Goal: Transaction & Acquisition: Purchase product/service

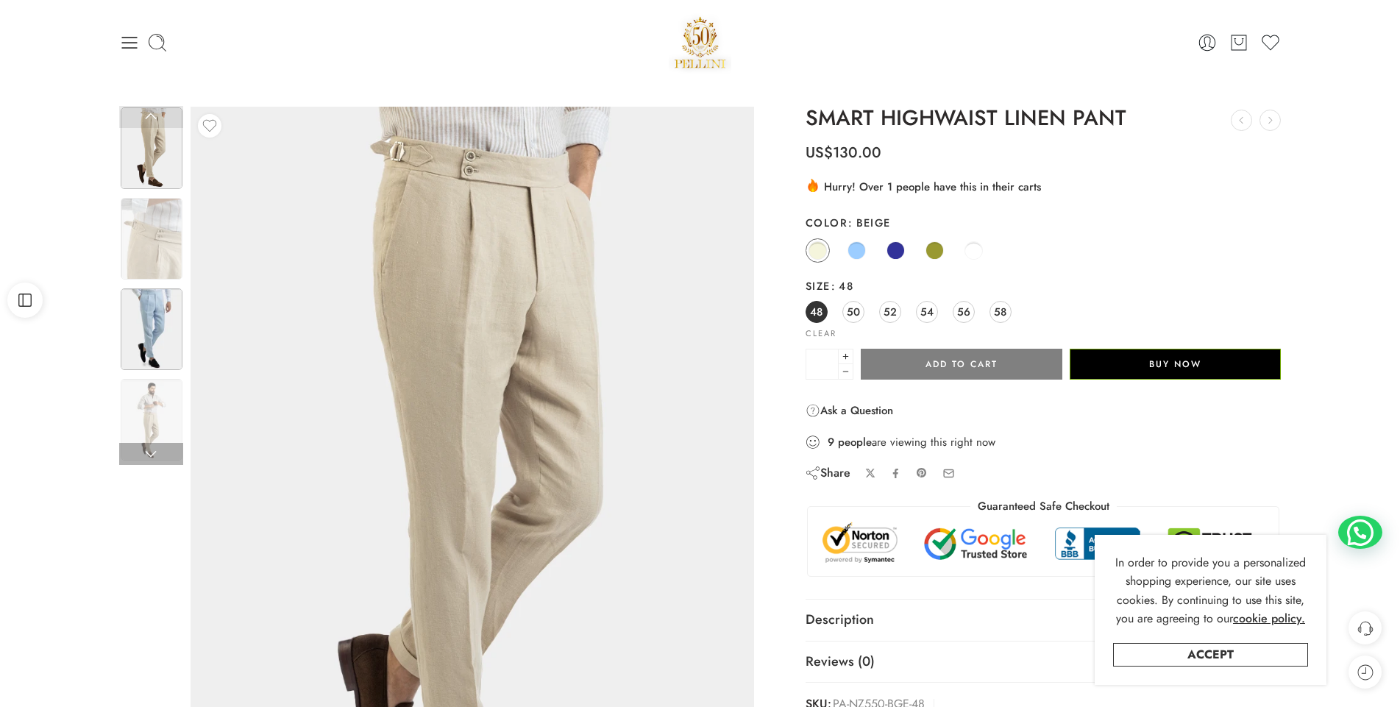
click at [160, 313] on img at bounding box center [152, 329] width 62 height 82
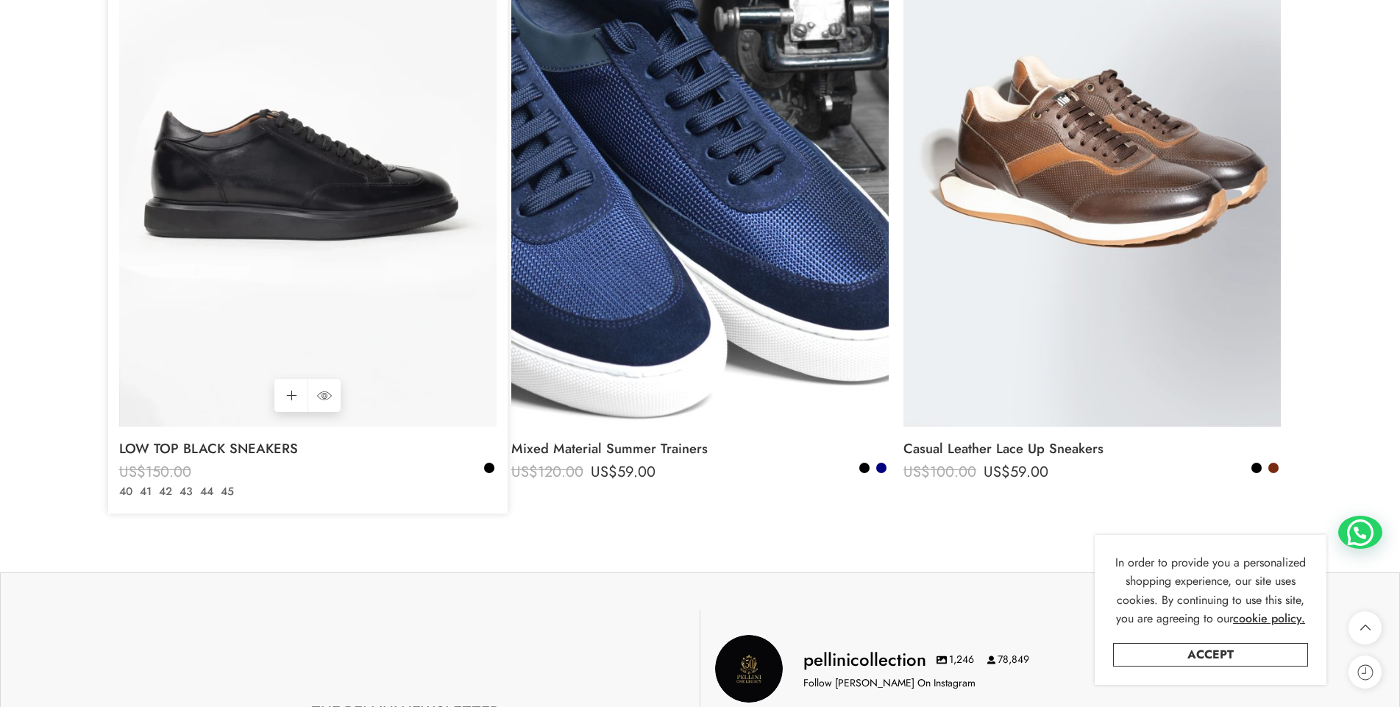
scroll to position [2133, 0]
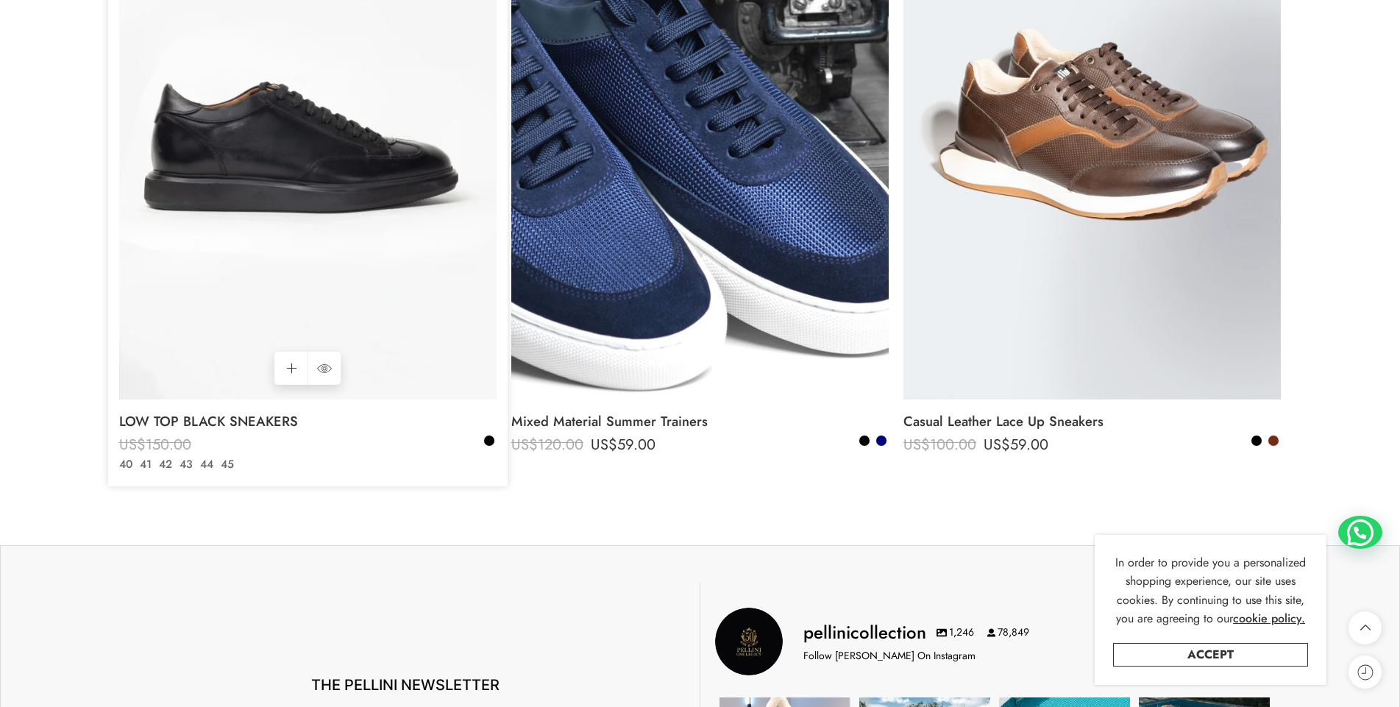
click at [267, 189] on img at bounding box center [307, 147] width 377 height 503
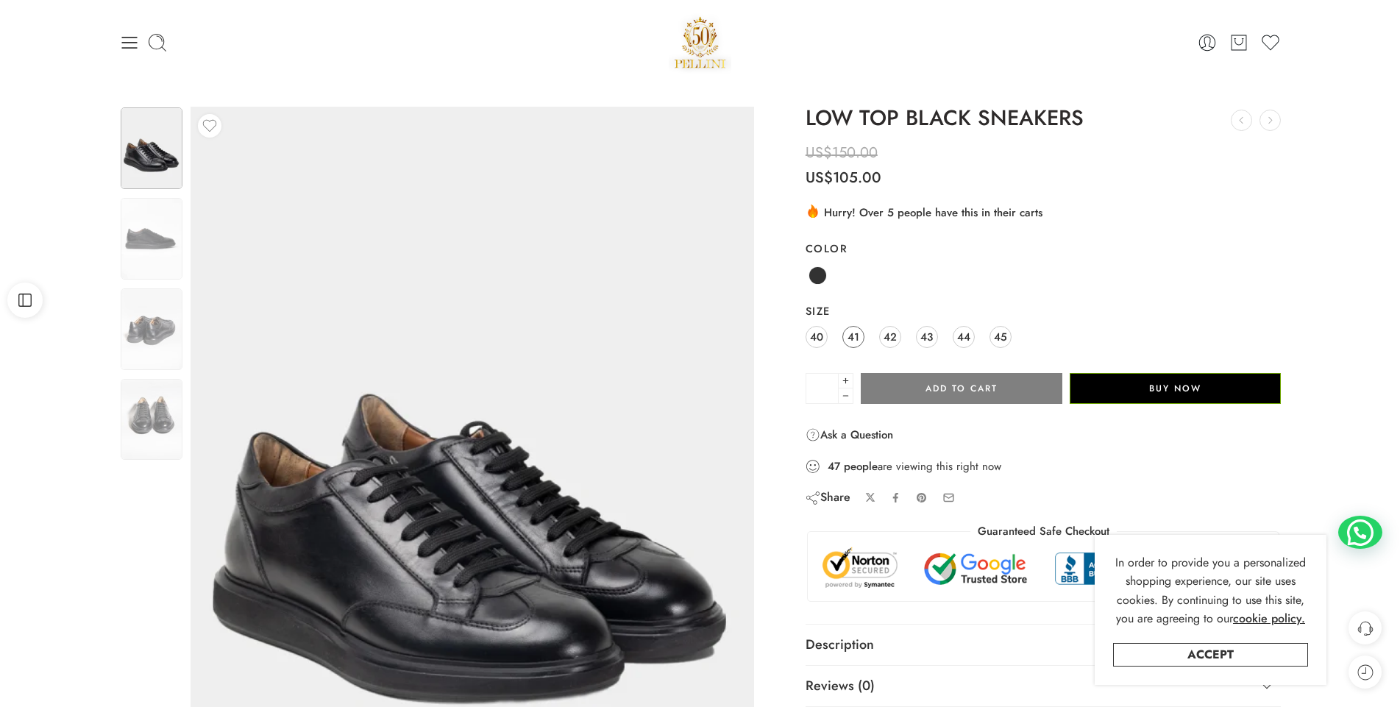
click at [856, 338] on span "41" at bounding box center [853, 337] width 12 height 20
click at [883, 338] on span "42" at bounding box center [889, 337] width 13 height 20
click at [925, 335] on span "43" at bounding box center [926, 337] width 13 height 20
click at [166, 317] on img at bounding box center [152, 329] width 62 height 82
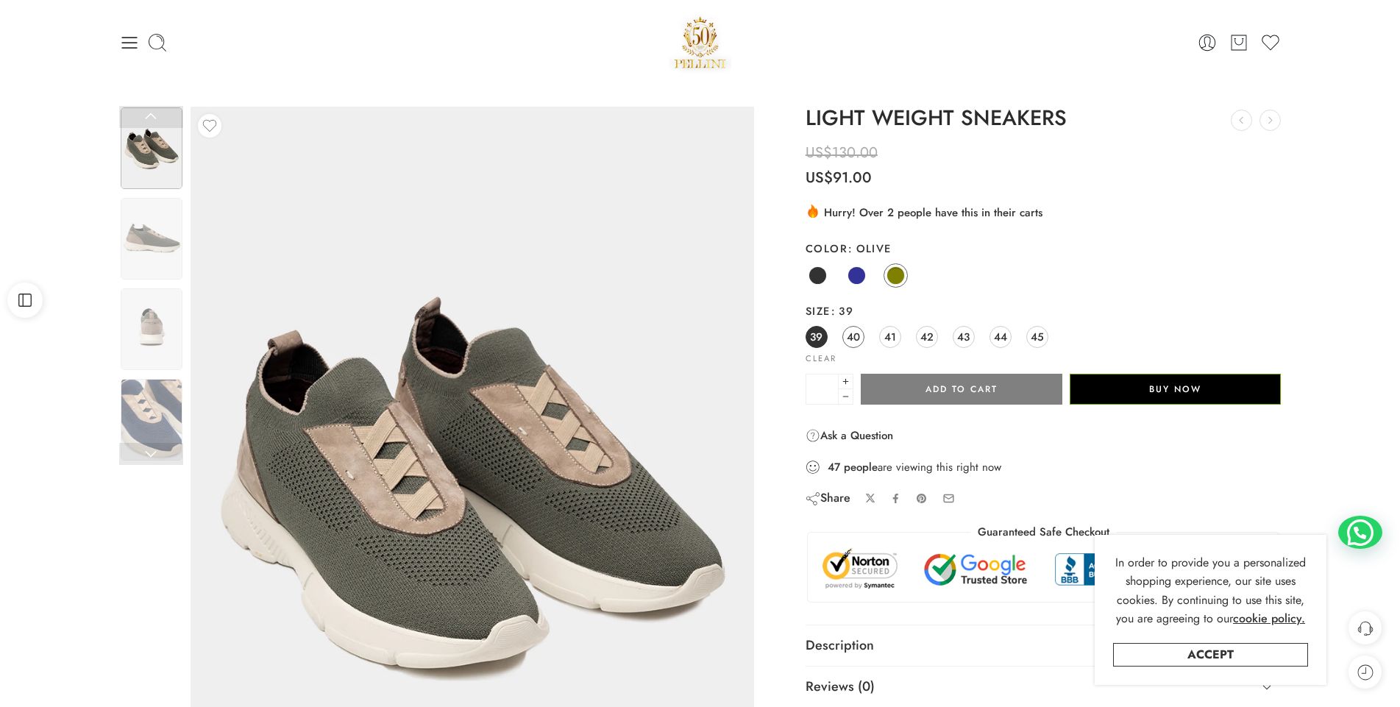
click at [861, 341] on link "40" at bounding box center [853, 337] width 22 height 22
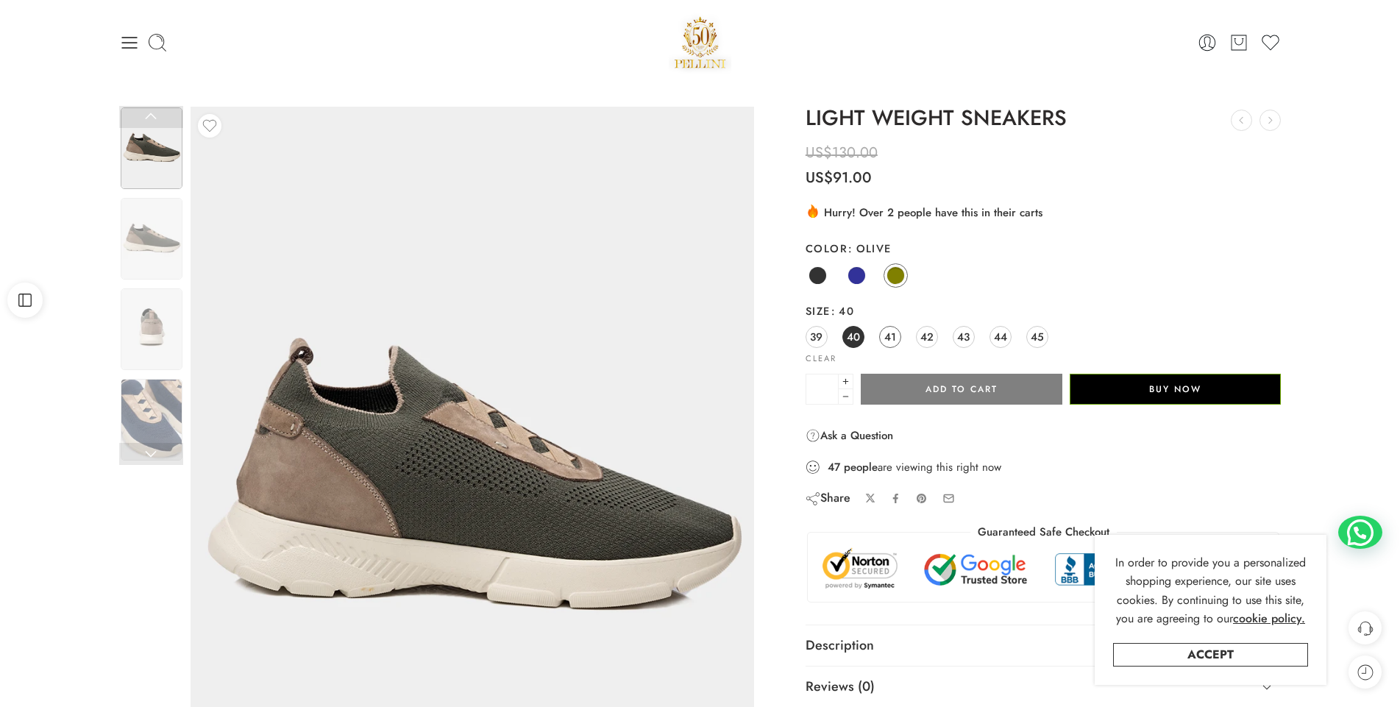
click at [885, 341] on span "41" at bounding box center [890, 337] width 12 height 20
click at [824, 282] on link "Black" at bounding box center [817, 275] width 24 height 24
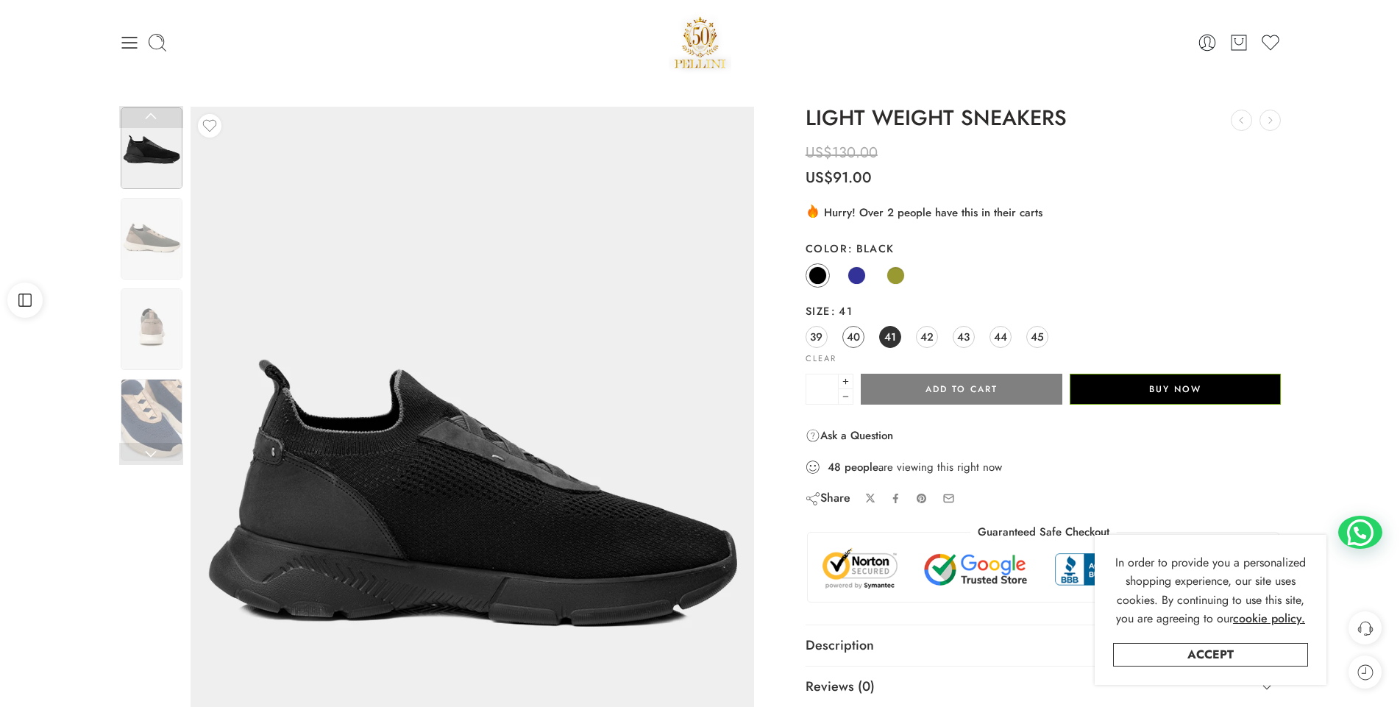
click at [851, 335] on span "40" at bounding box center [853, 337] width 13 height 20
click at [933, 336] on span "42" at bounding box center [926, 337] width 13 height 20
click at [962, 336] on span "43" at bounding box center [963, 337] width 13 height 20
click at [167, 226] on img at bounding box center [152, 239] width 62 height 82
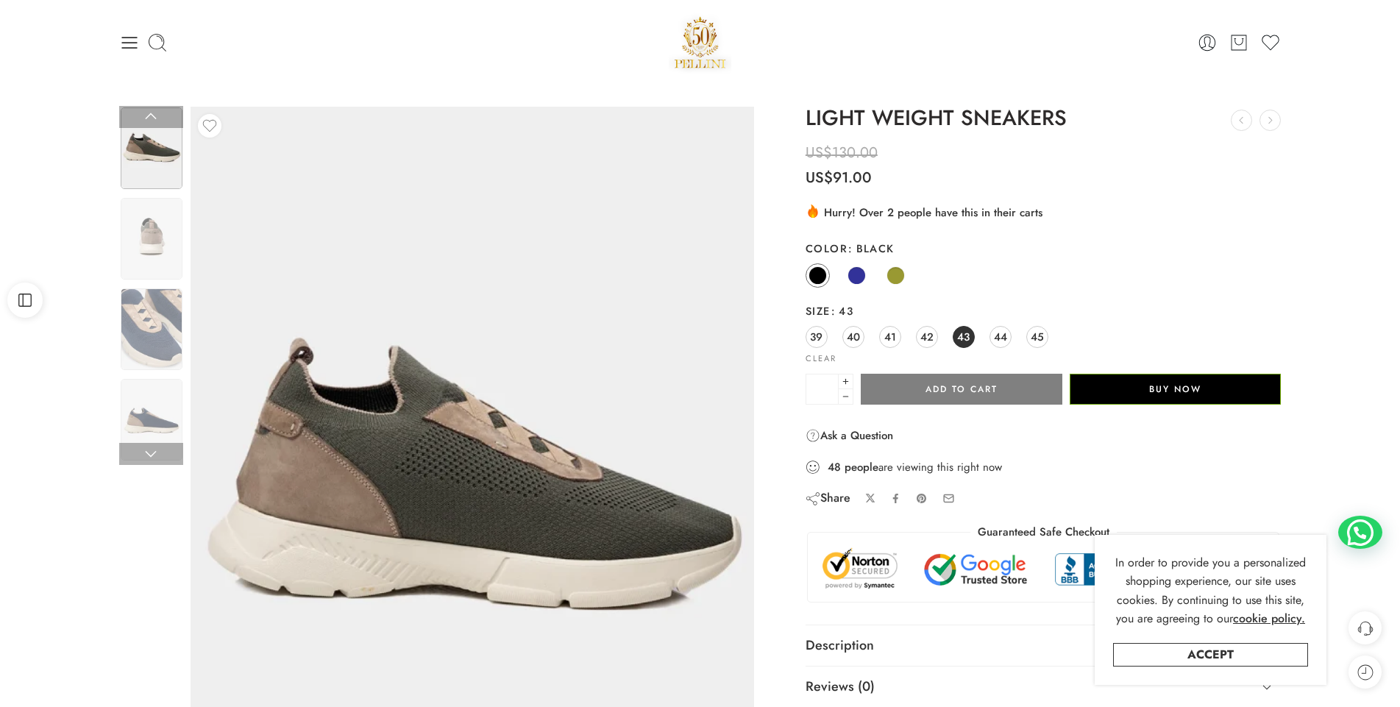
click at [155, 290] on div at bounding box center [151, 287] width 64 height 544
click at [154, 386] on img at bounding box center [152, 420] width 62 height 82
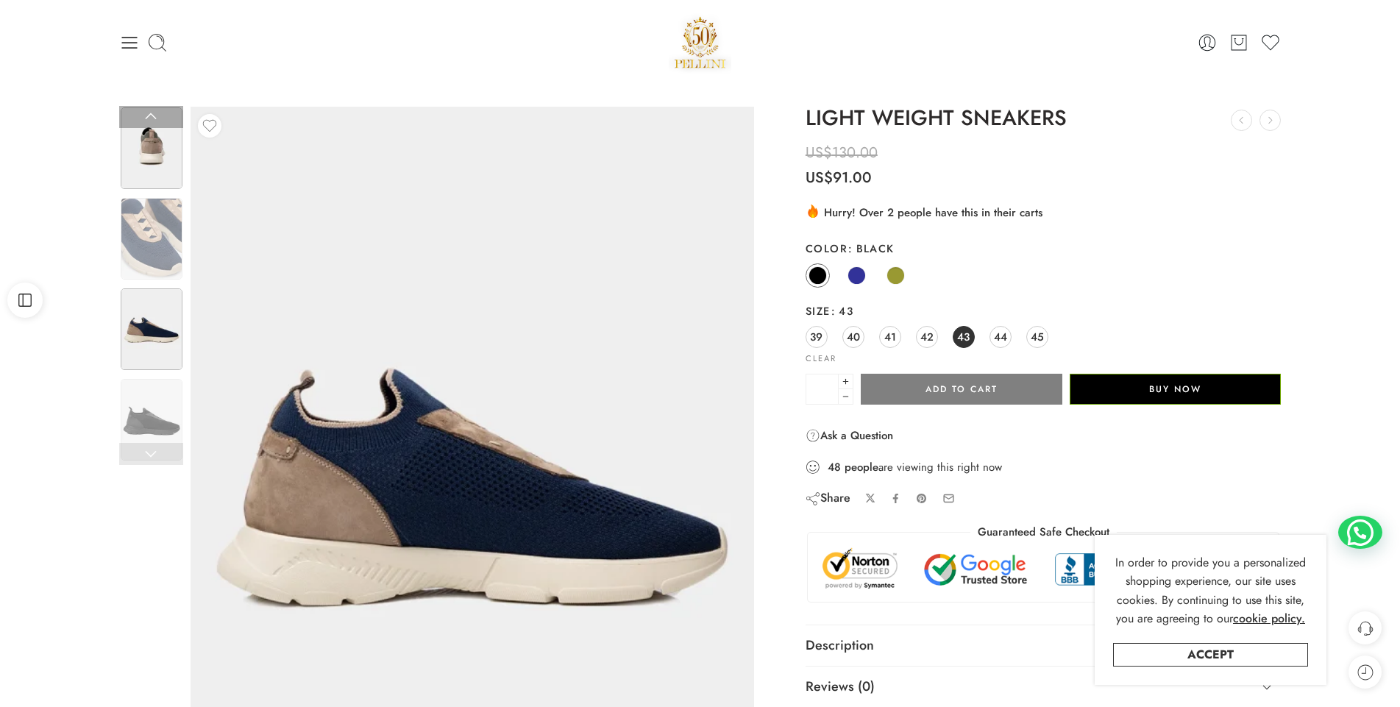
click at [145, 153] on img at bounding box center [152, 148] width 62 height 82
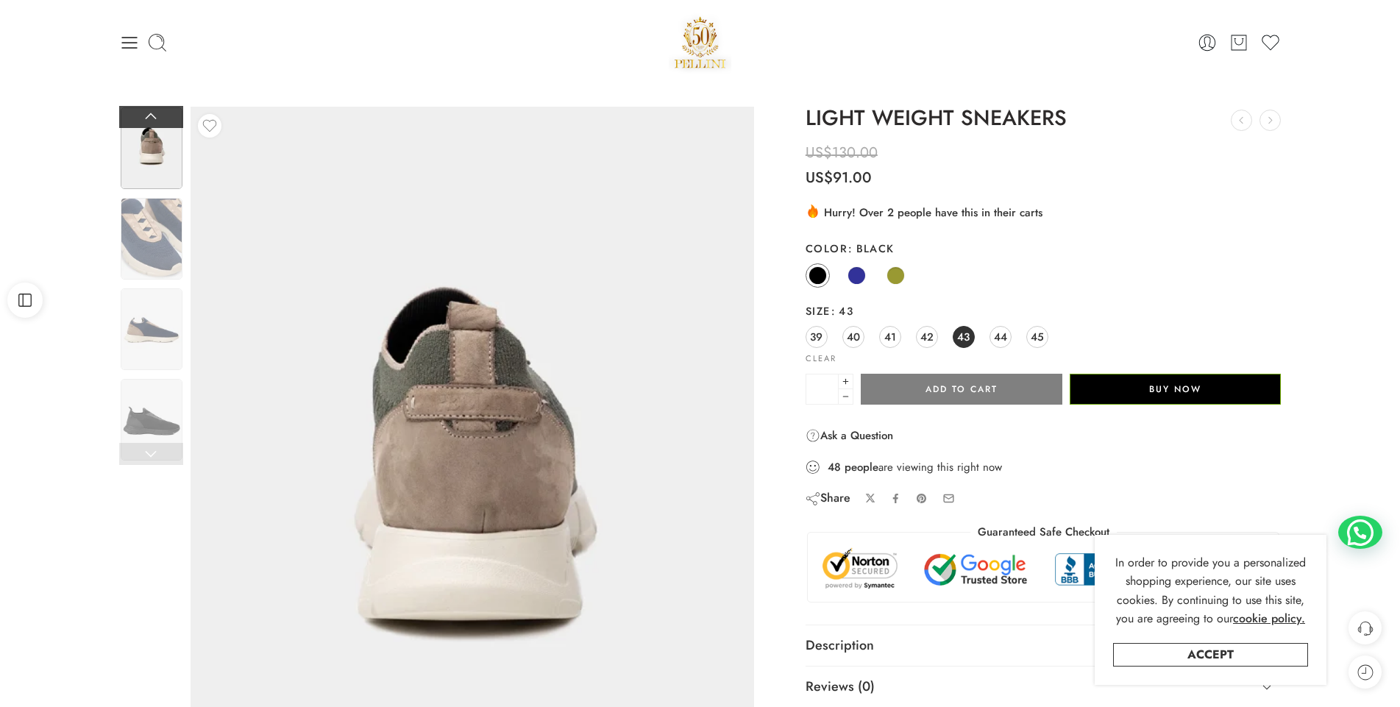
click at [146, 116] on link at bounding box center [151, 117] width 64 height 22
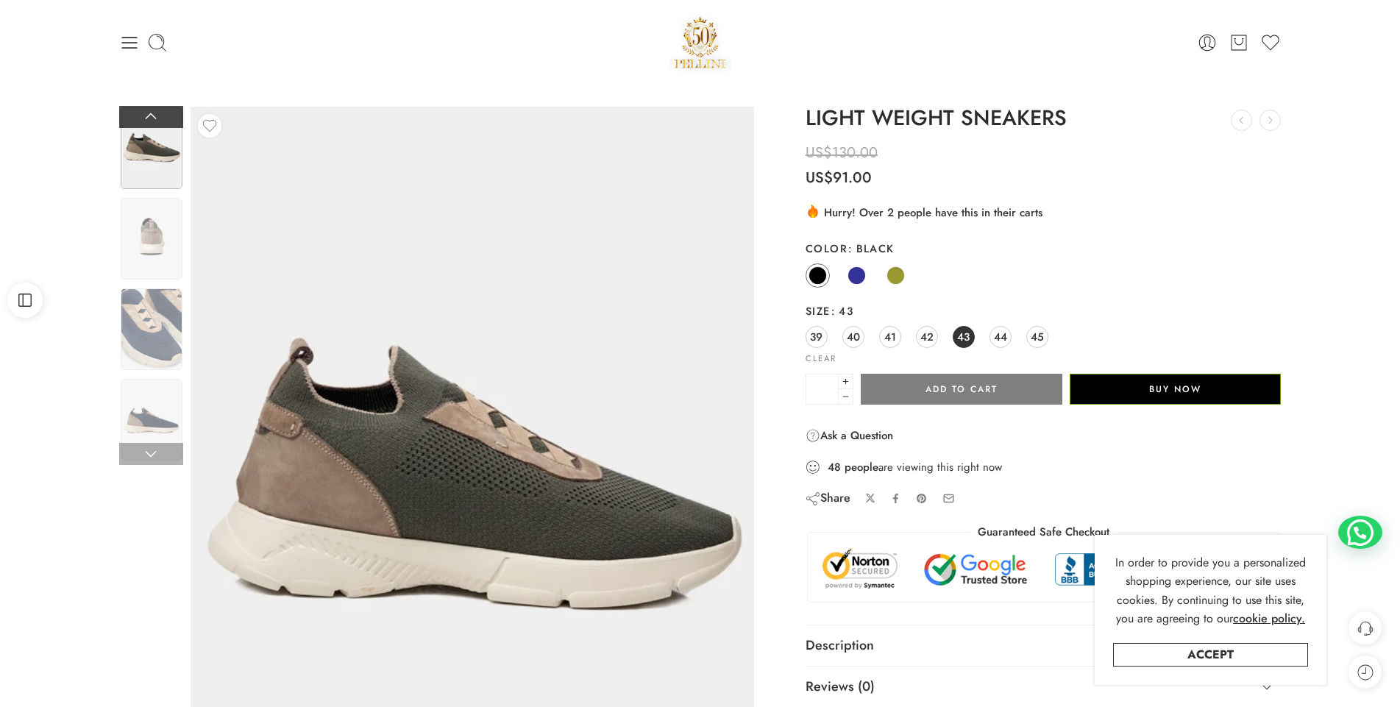
click at [152, 120] on link at bounding box center [151, 117] width 64 height 22
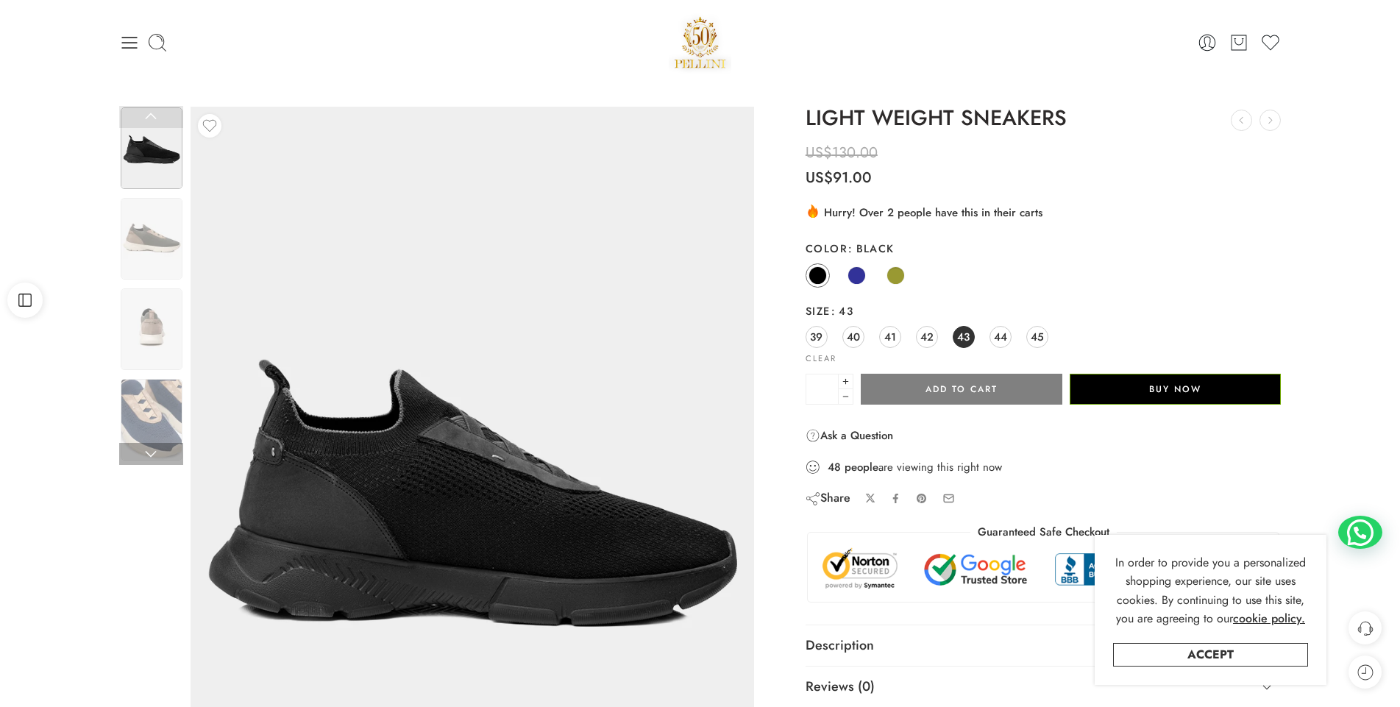
click at [156, 155] on img at bounding box center [152, 148] width 62 height 82
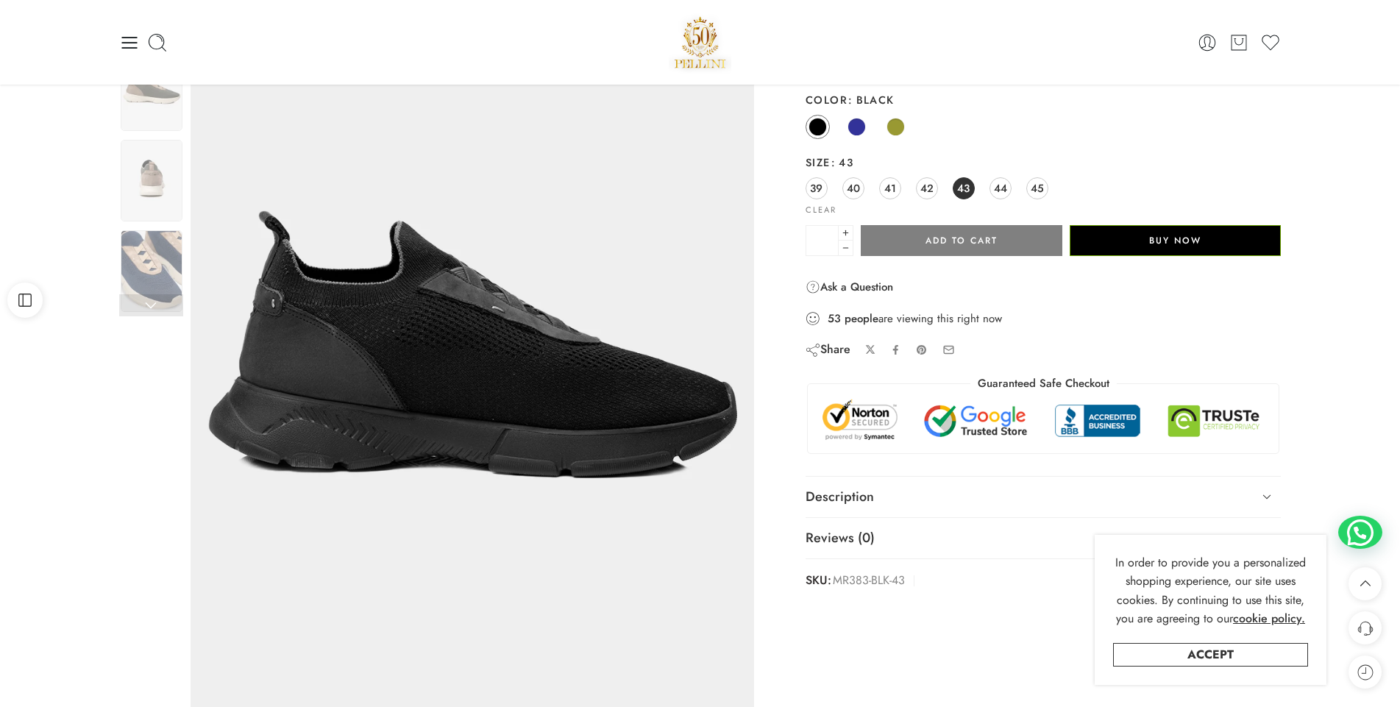
scroll to position [147, 0]
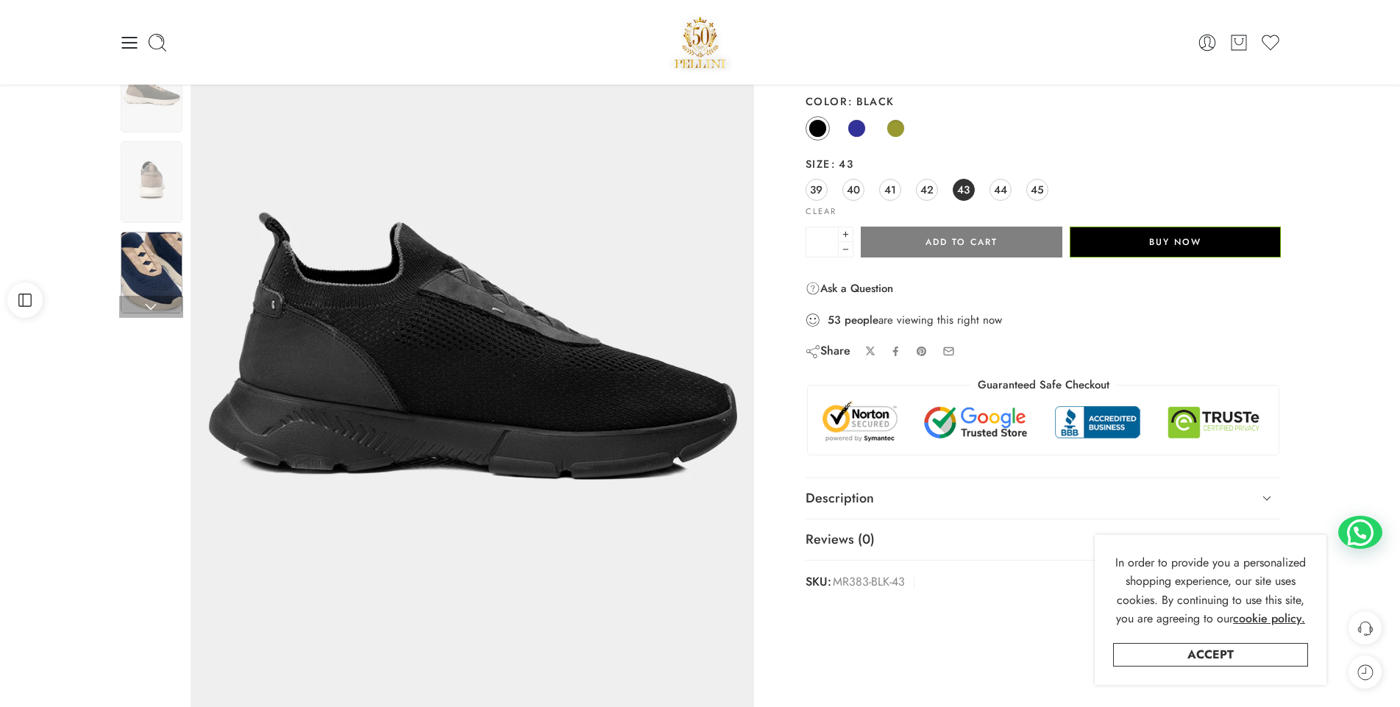
click at [129, 277] on img at bounding box center [152, 273] width 62 height 82
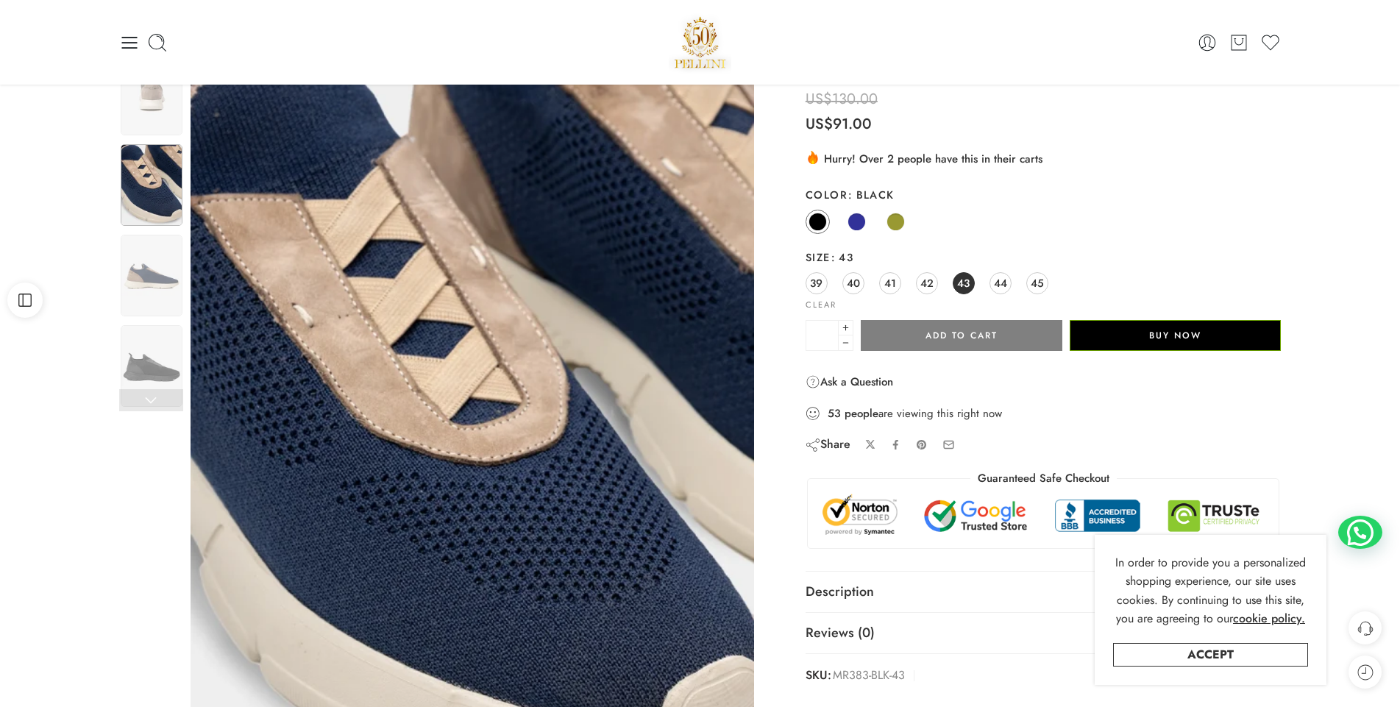
scroll to position [0, 0]
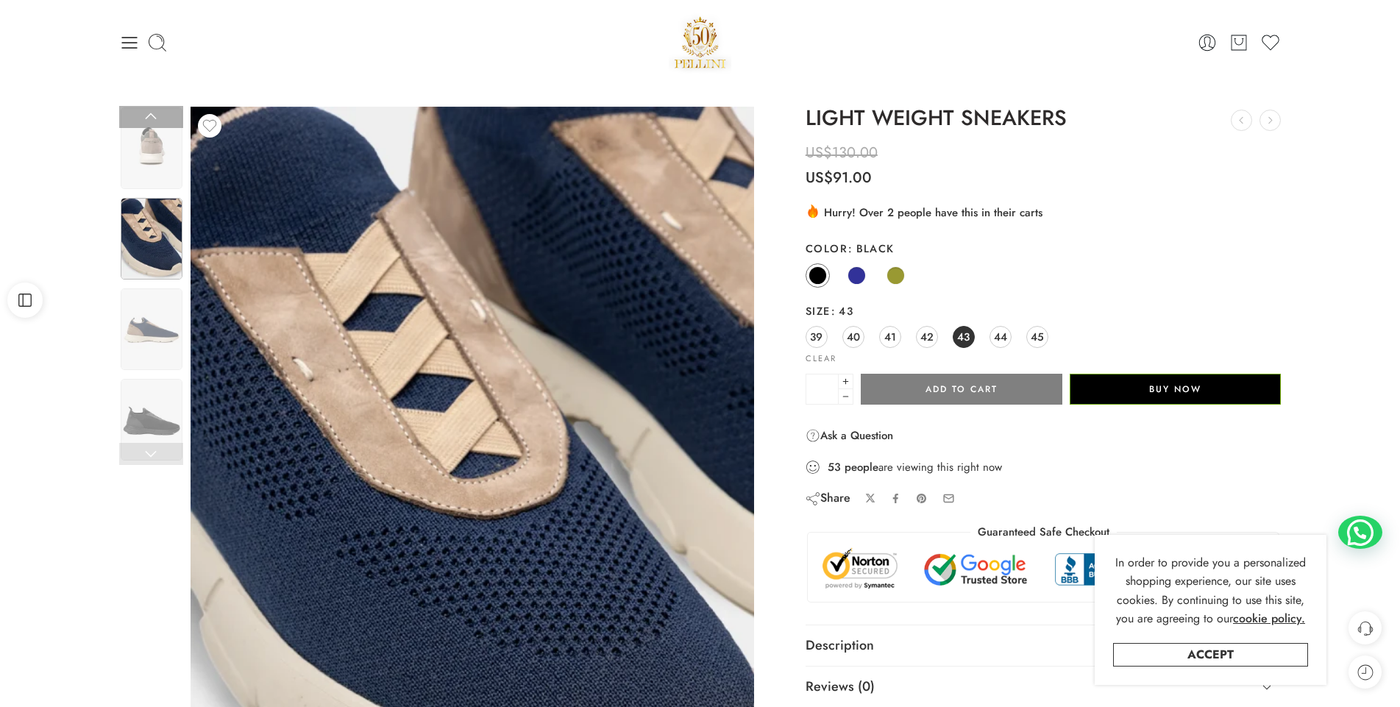
click at [153, 280] on img at bounding box center [152, 239] width 62 height 82
click at [153, 316] on img at bounding box center [152, 329] width 62 height 82
click at [153, 258] on img at bounding box center [152, 239] width 62 height 82
click at [157, 326] on img at bounding box center [152, 329] width 62 height 82
click at [157, 236] on img at bounding box center [152, 239] width 62 height 82
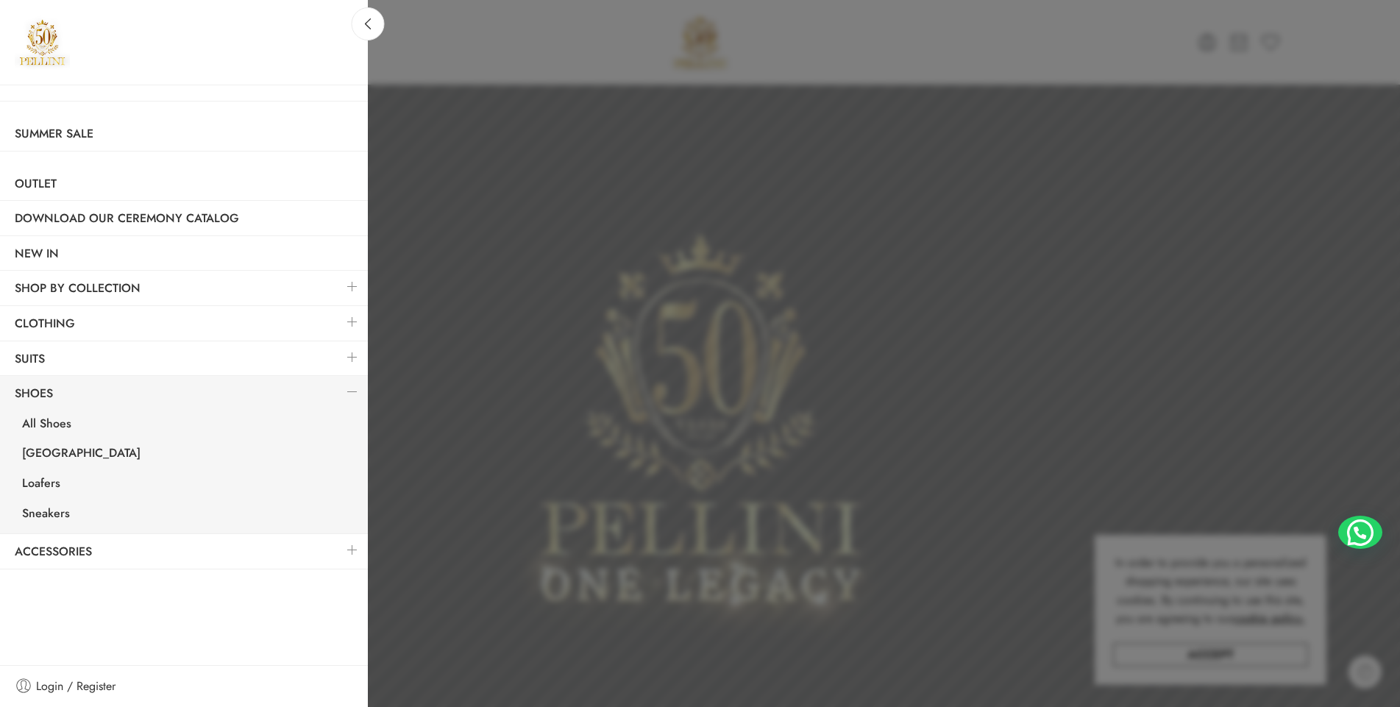
click at [374, 29] on link at bounding box center [368, 23] width 33 height 33
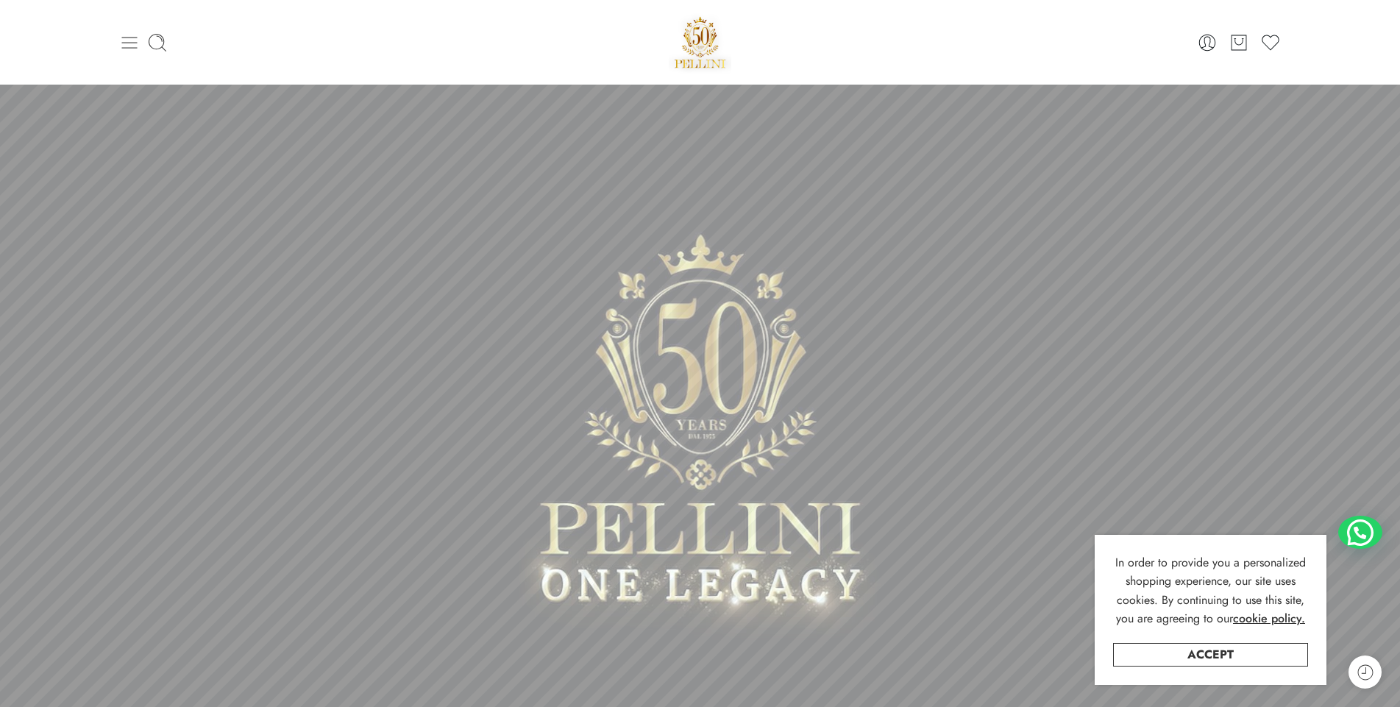
click at [129, 40] on icon at bounding box center [129, 42] width 21 height 21
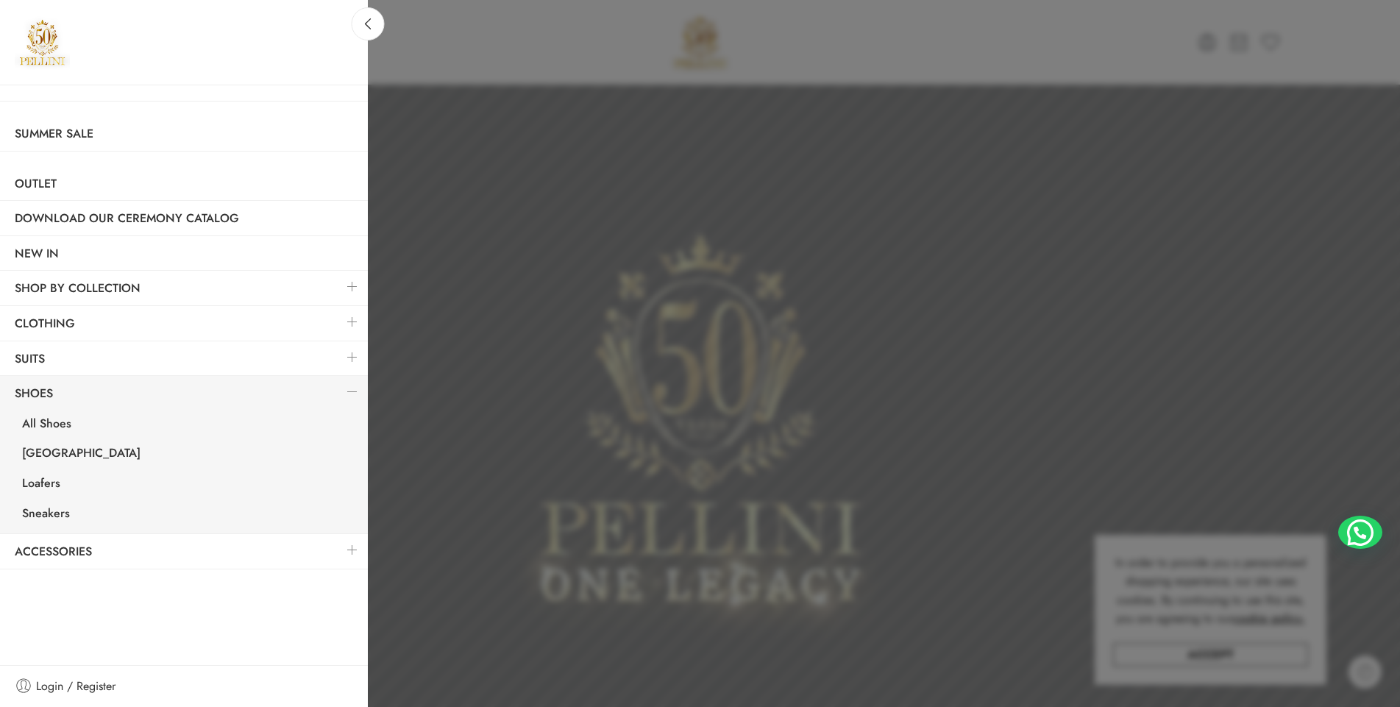
click at [347, 316] on link at bounding box center [352, 322] width 31 height 32
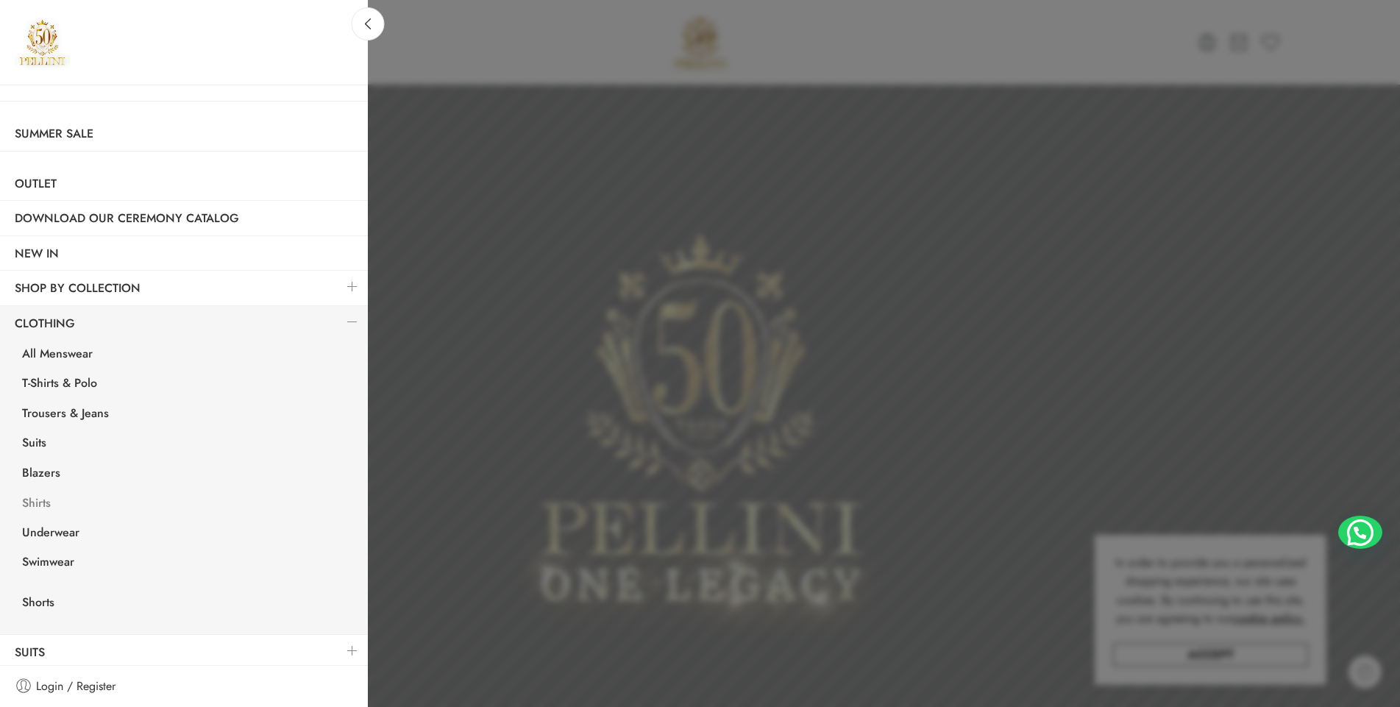
click at [45, 499] on link "Shirts" at bounding box center [187, 505] width 360 height 30
